Goal: Task Accomplishment & Management: Manage account settings

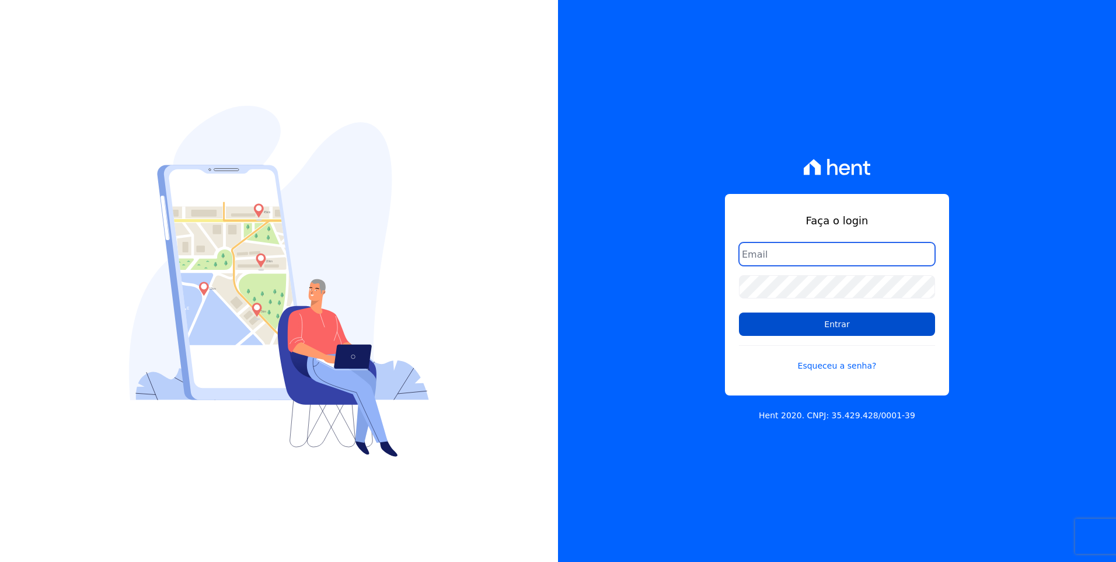
type input "[EMAIL_ADDRESS][DOMAIN_NAME]"
click at [910, 330] on input "Entrar" at bounding box center [837, 323] width 196 height 23
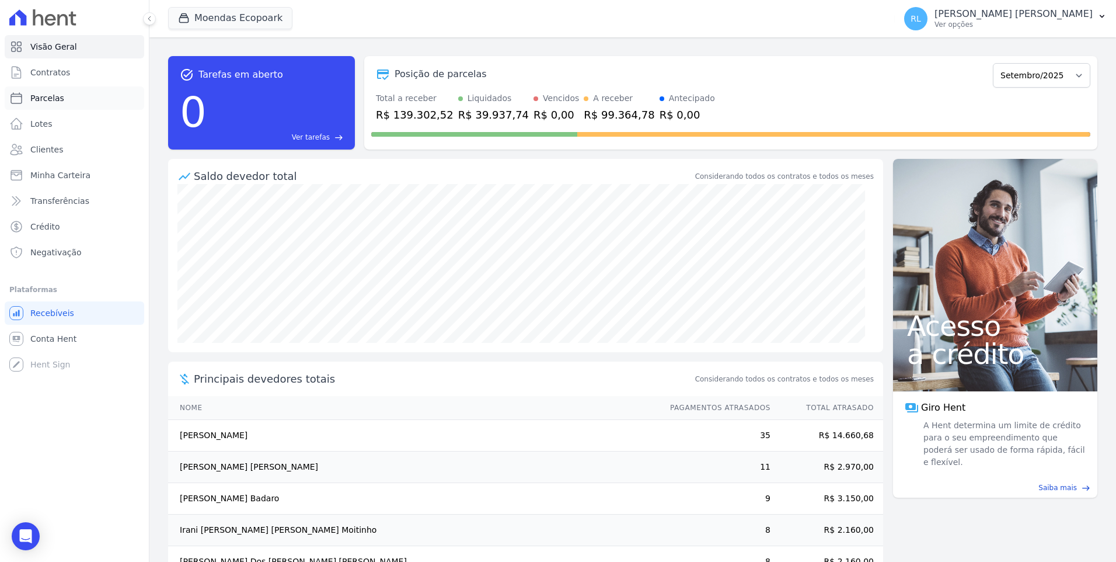
click at [62, 103] on link "Parcelas" at bounding box center [75, 97] width 140 height 23
select select
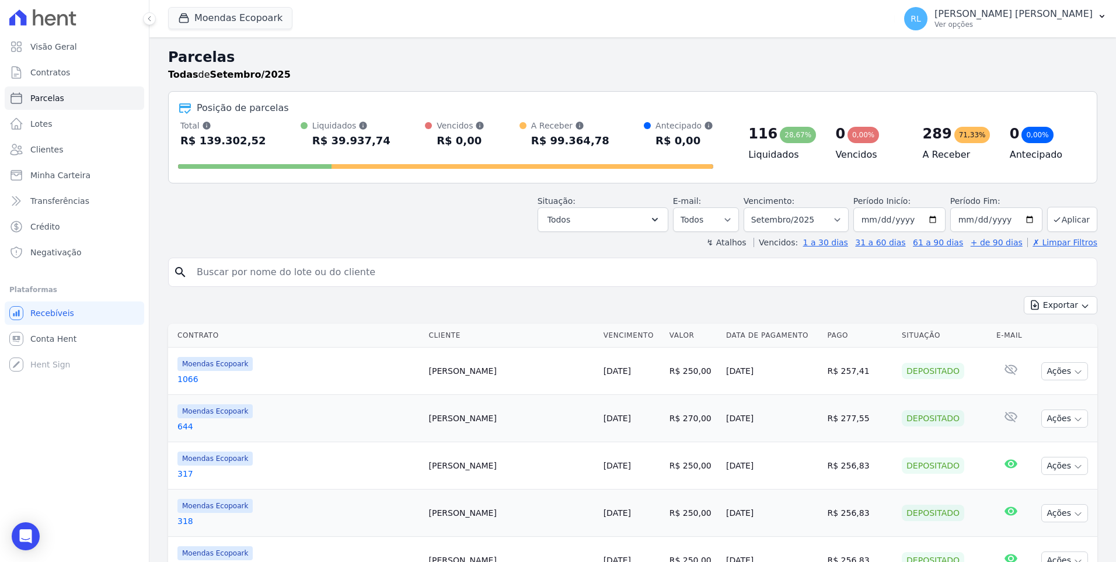
click at [310, 269] on input "search" at bounding box center [641, 271] width 902 height 23
type input "edineia"
select select
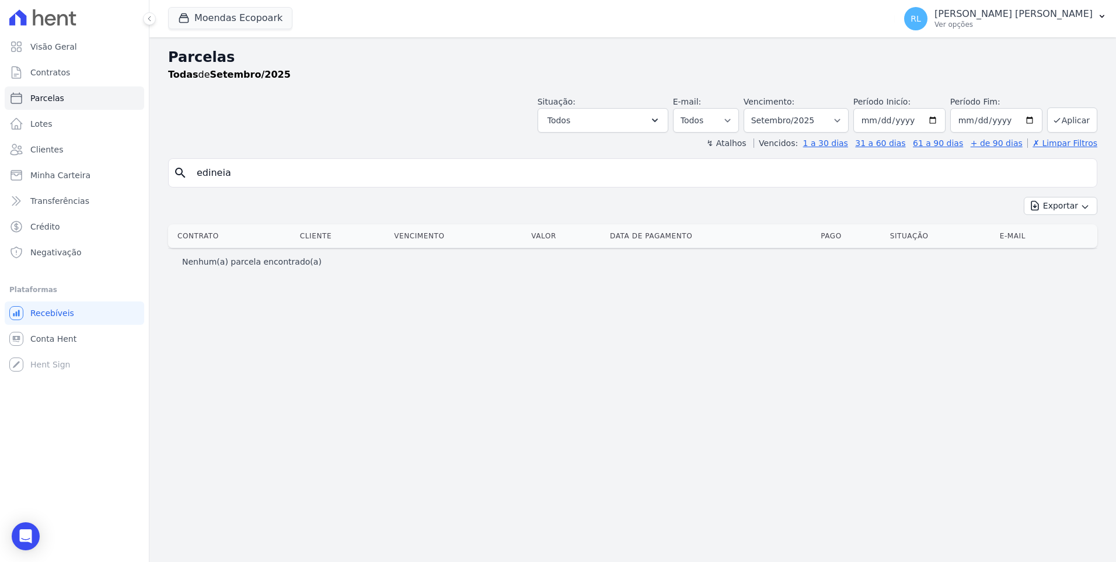
drag, startPoint x: 242, startPoint y: 176, endPoint x: 186, endPoint y: 175, distance: 56.0
click at [186, 175] on div "search edineia" at bounding box center [632, 172] width 929 height 29
type input "943"
select select
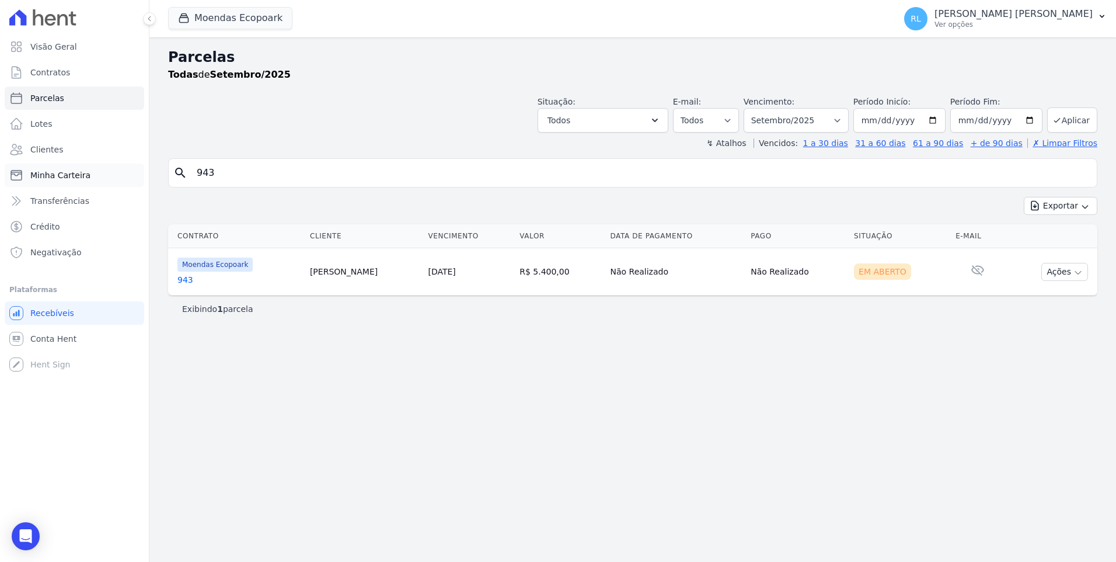
click at [55, 173] on span "Minha Carteira" at bounding box center [60, 175] width 60 height 12
